Goal: Task Accomplishment & Management: Use online tool/utility

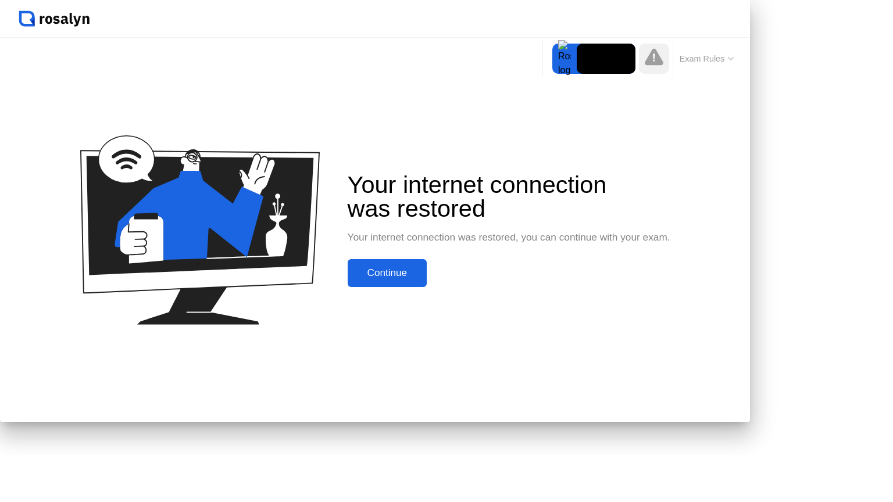
click at [423, 279] on div "Continue" at bounding box center [387, 273] width 72 height 12
